Goal: Information Seeking & Learning: Understand process/instructions

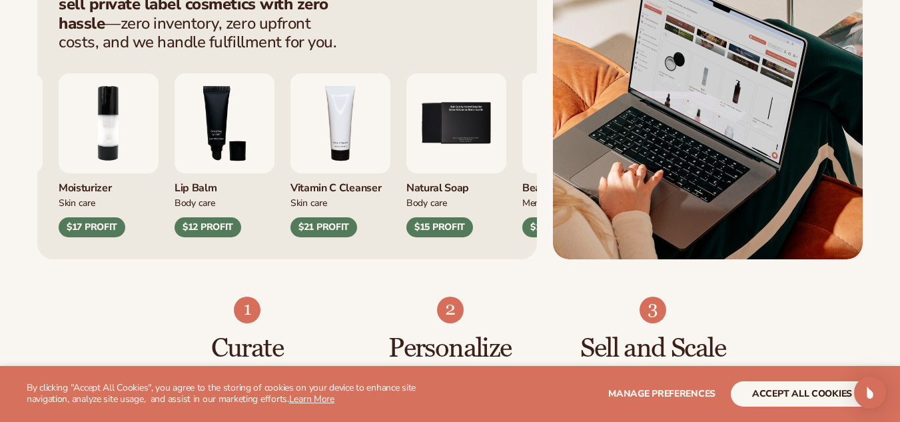
scroll to position [666, 0]
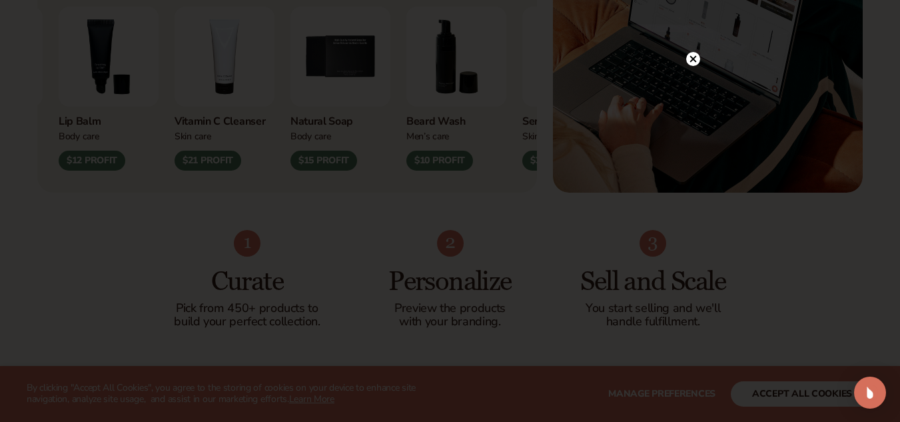
click at [696, 55] on circle at bounding box center [693, 59] width 14 height 14
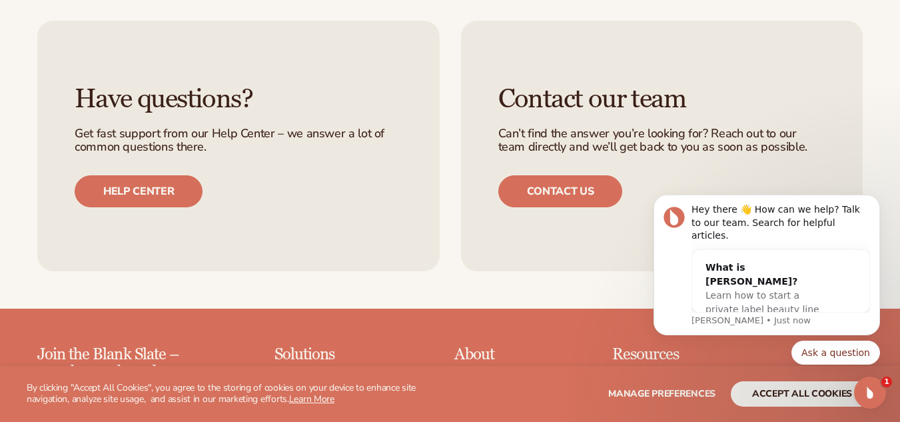
scroll to position [4996, 0]
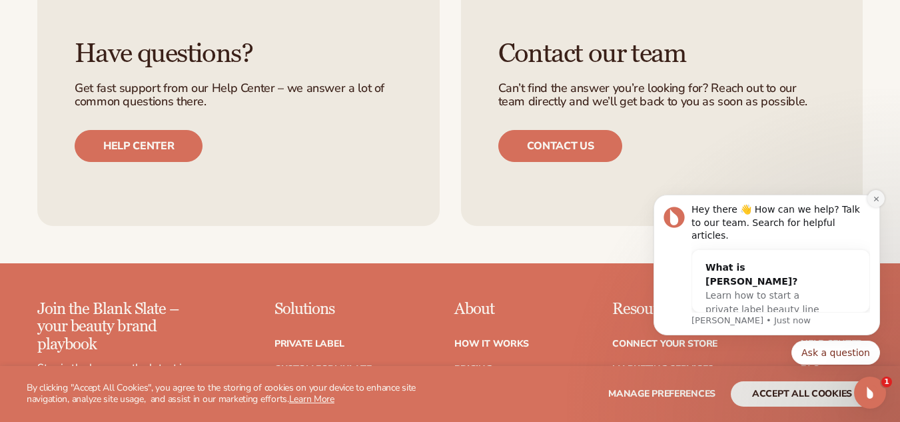
click at [877, 201] on icon "Dismiss notification" at bounding box center [875, 198] width 5 height 5
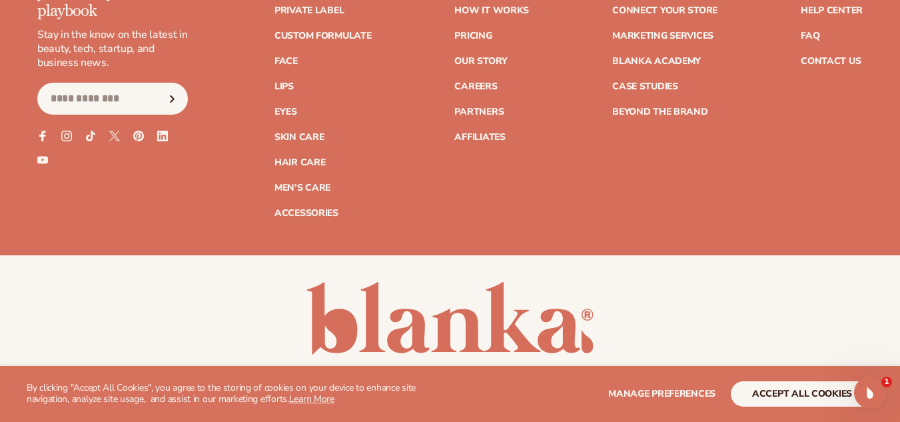
scroll to position [5330, 0]
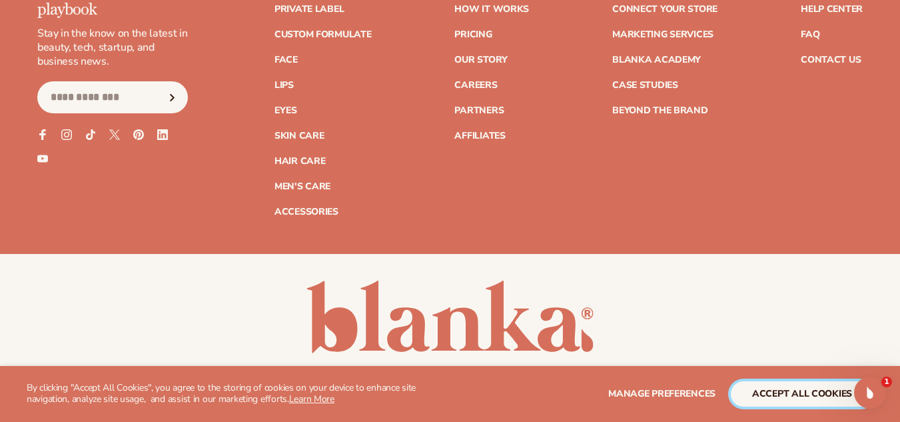
click at [795, 396] on button "accept all cookies" at bounding box center [802, 393] width 143 height 25
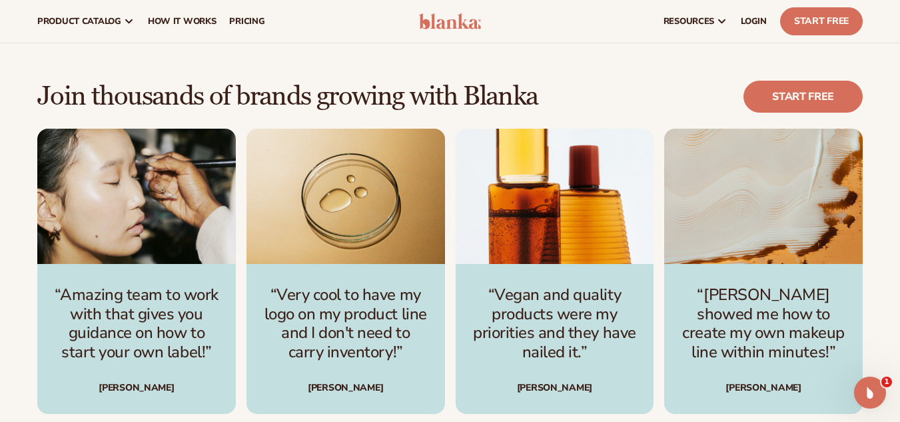
scroll to position [3265, 0]
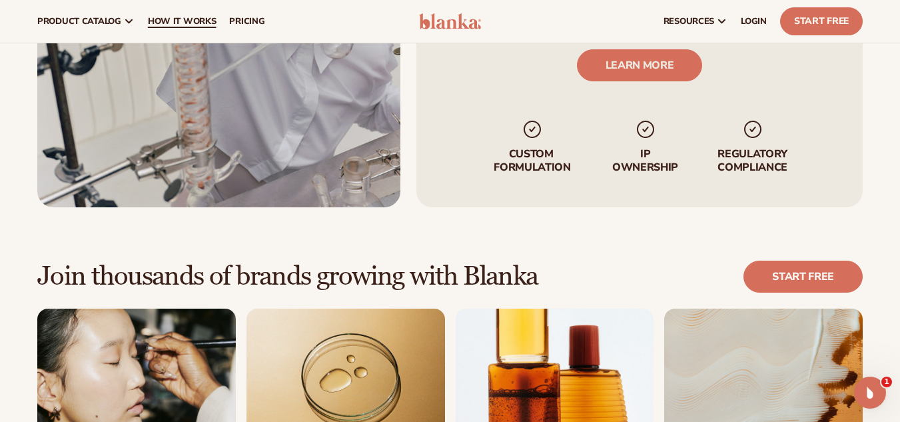
click at [177, 21] on span "How It Works" at bounding box center [182, 21] width 69 height 11
